Goal: Navigation & Orientation: Understand site structure

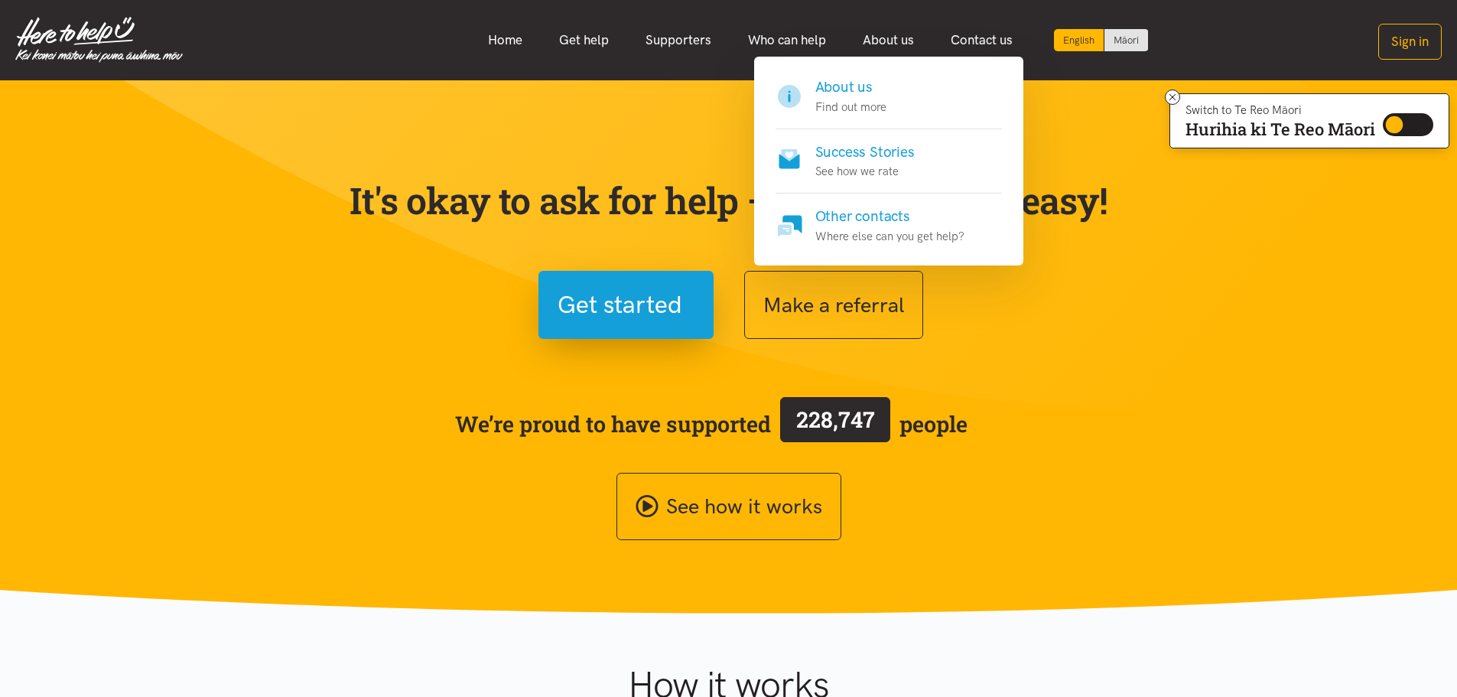
click at [852, 83] on h4 "About us" at bounding box center [850, 86] width 71 height 21
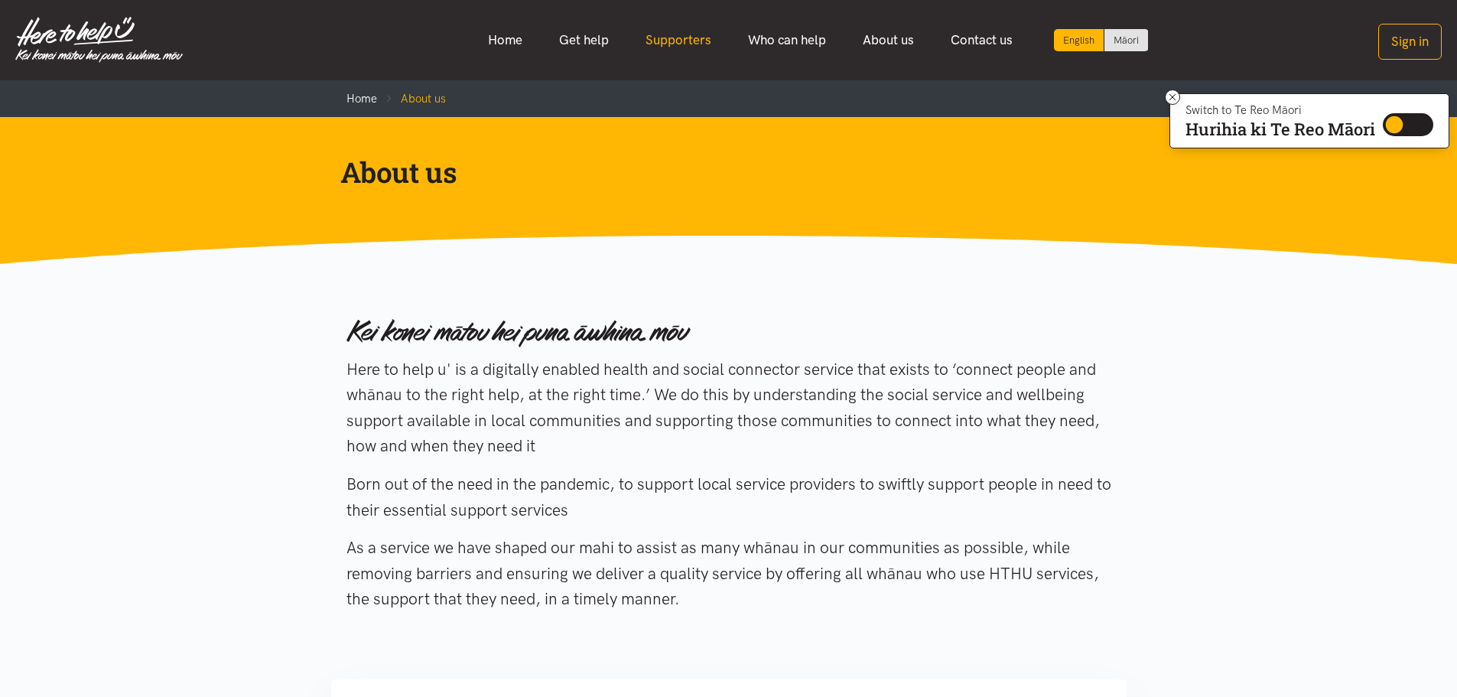
click at [666, 48] on link "Supporters" at bounding box center [678, 40] width 102 height 33
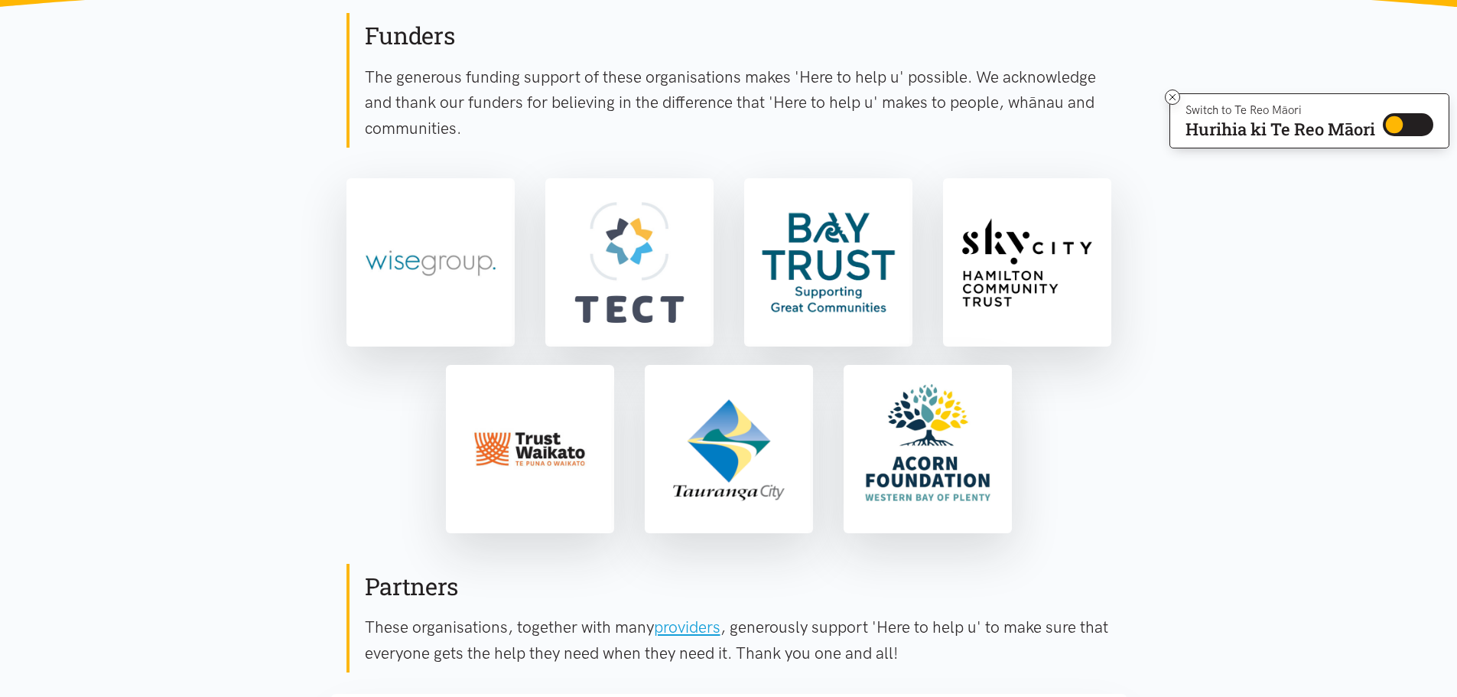
scroll to position [247, 0]
